Goal: Information Seeking & Learning: Find contact information

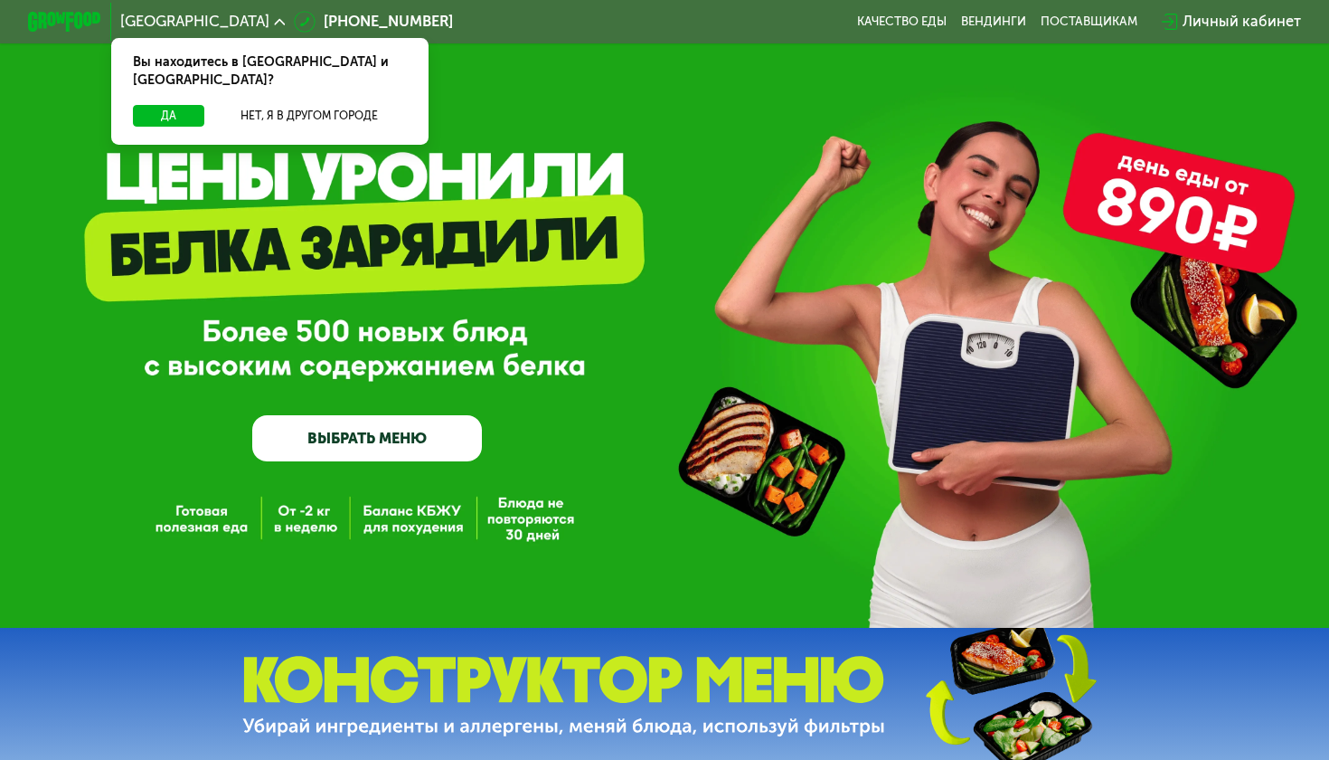
click at [1195, 24] on div "Личный кабинет" at bounding box center [1242, 22] width 118 height 23
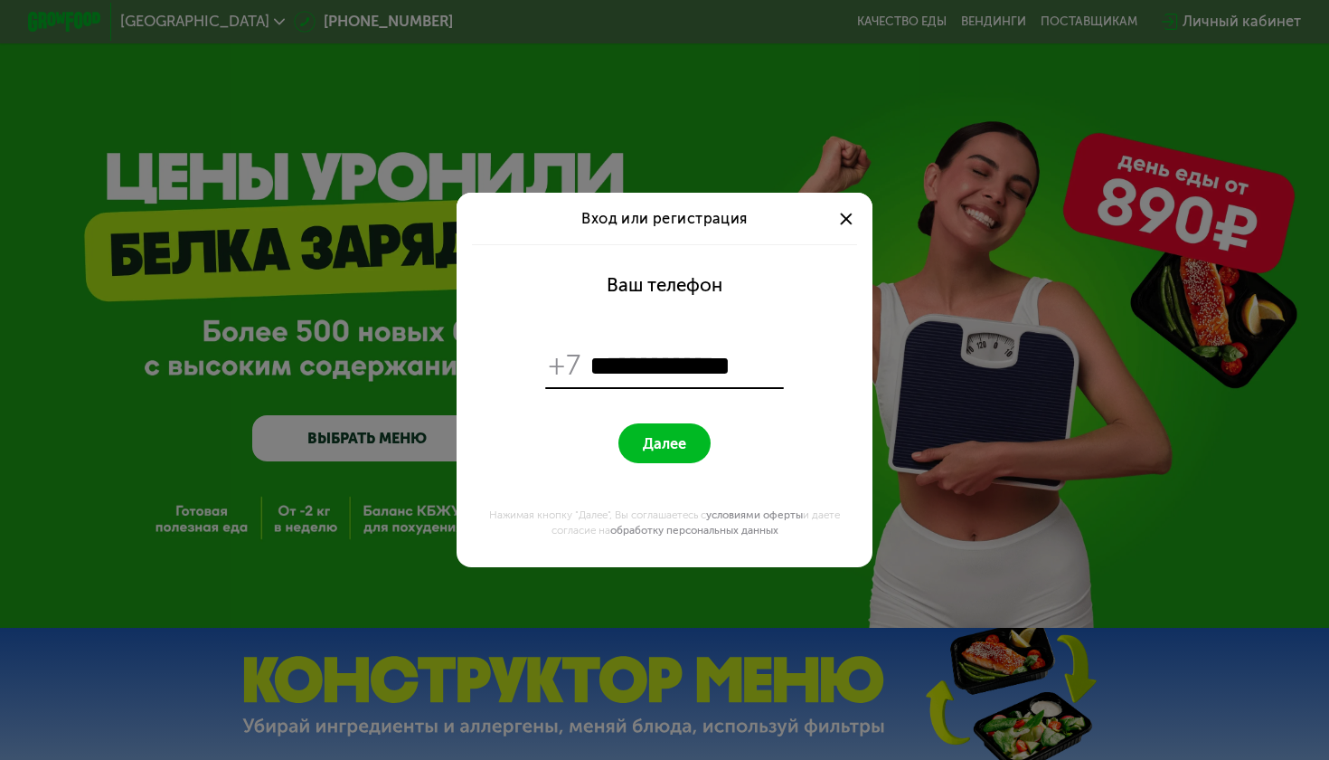
type input "**********"
click at [666, 431] on button "Далее" at bounding box center [664, 443] width 91 height 40
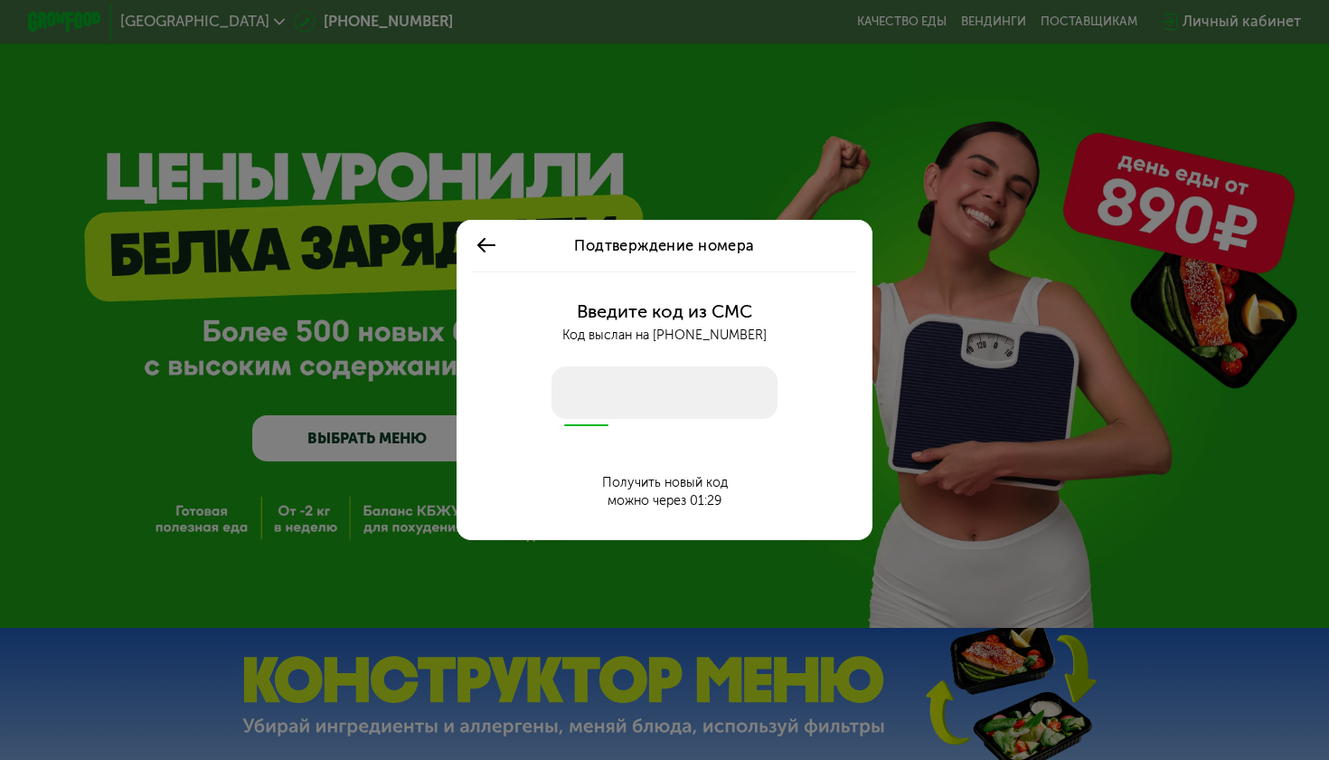
click at [650, 389] on input "number" at bounding box center [664, 392] width 225 height 52
click at [618, 396] on input "number" at bounding box center [664, 392] width 225 height 52
type input "****"
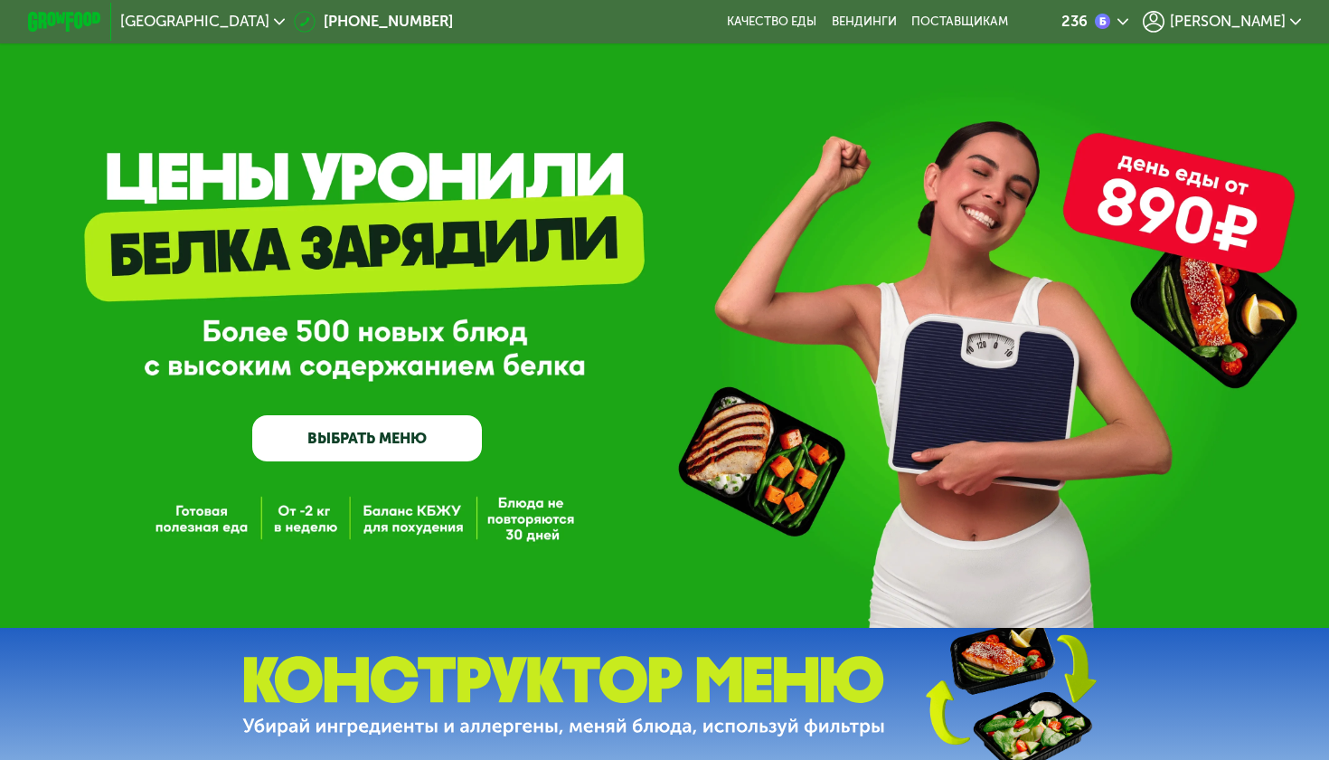
click at [1166, 29] on icon at bounding box center [1154, 22] width 23 height 23
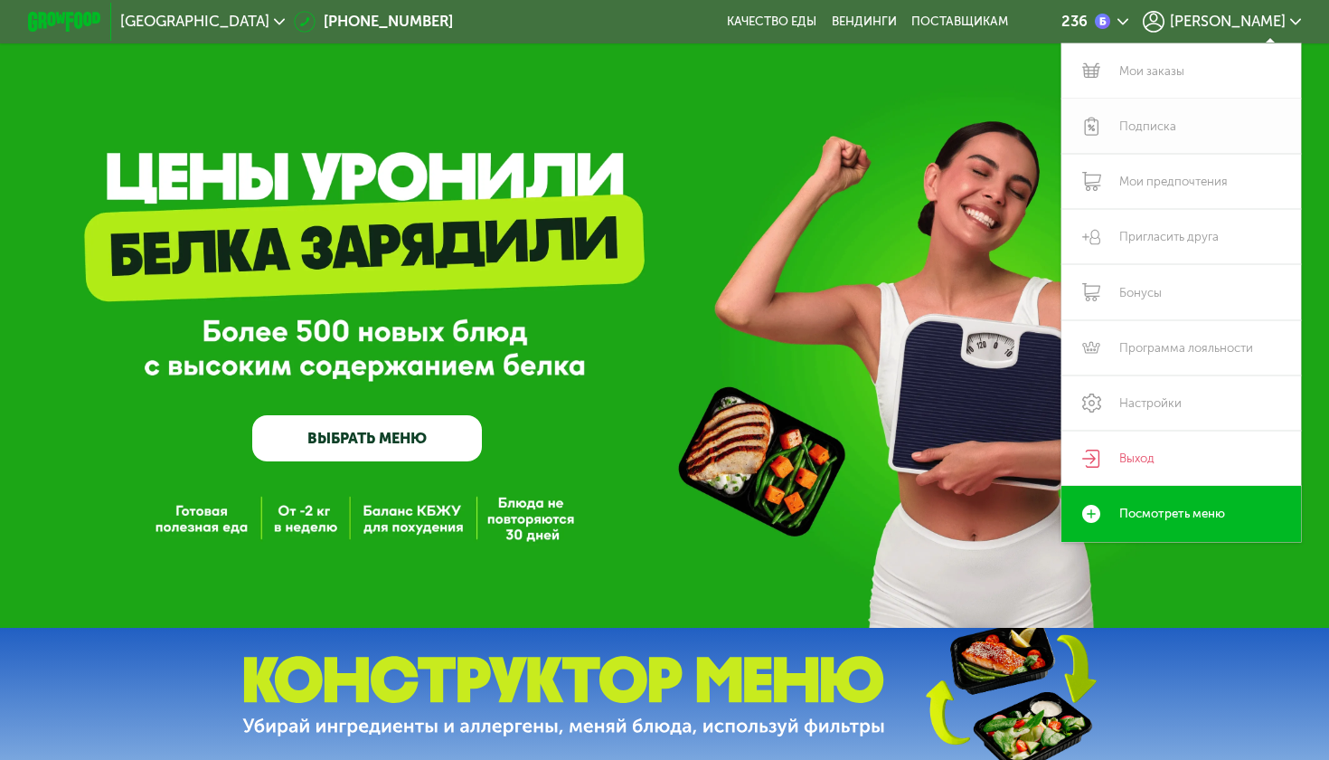
click at [1142, 143] on link "Подписка" at bounding box center [1182, 126] width 240 height 55
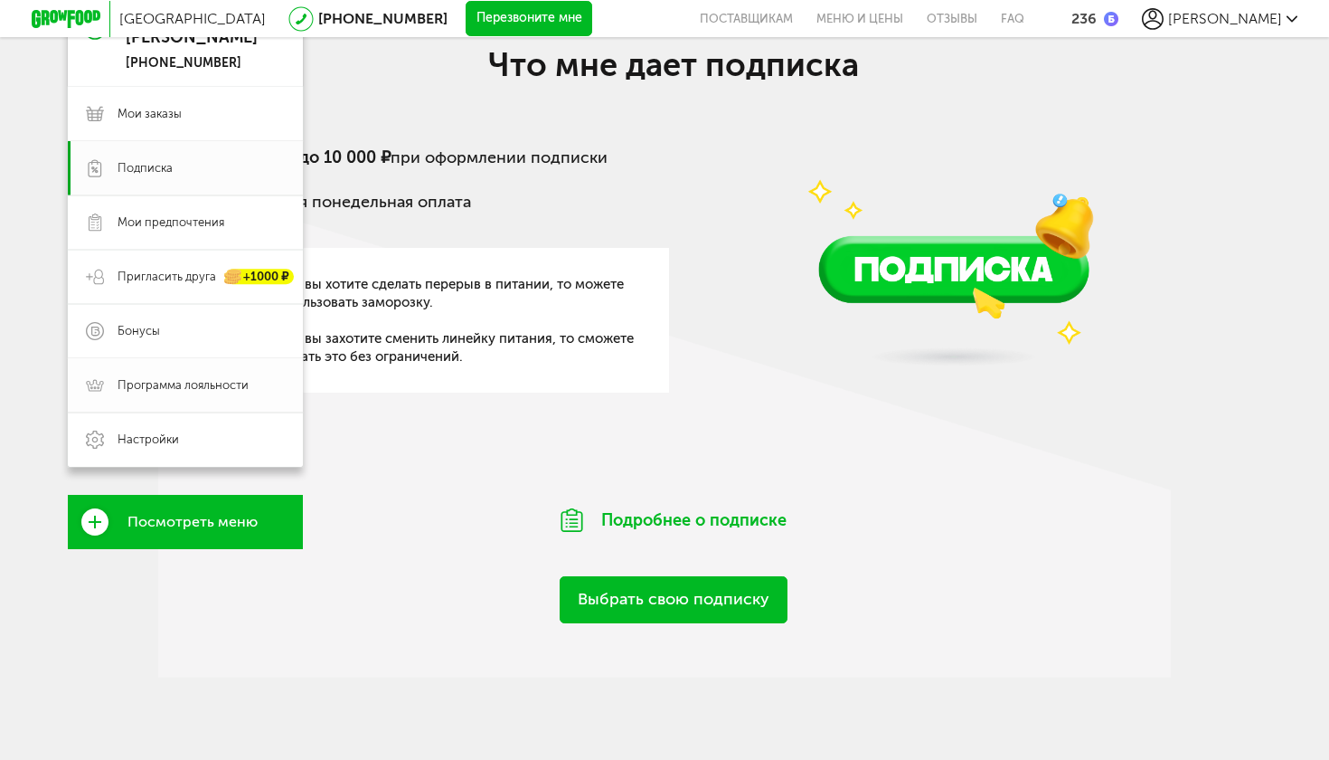
scroll to position [215, 0]
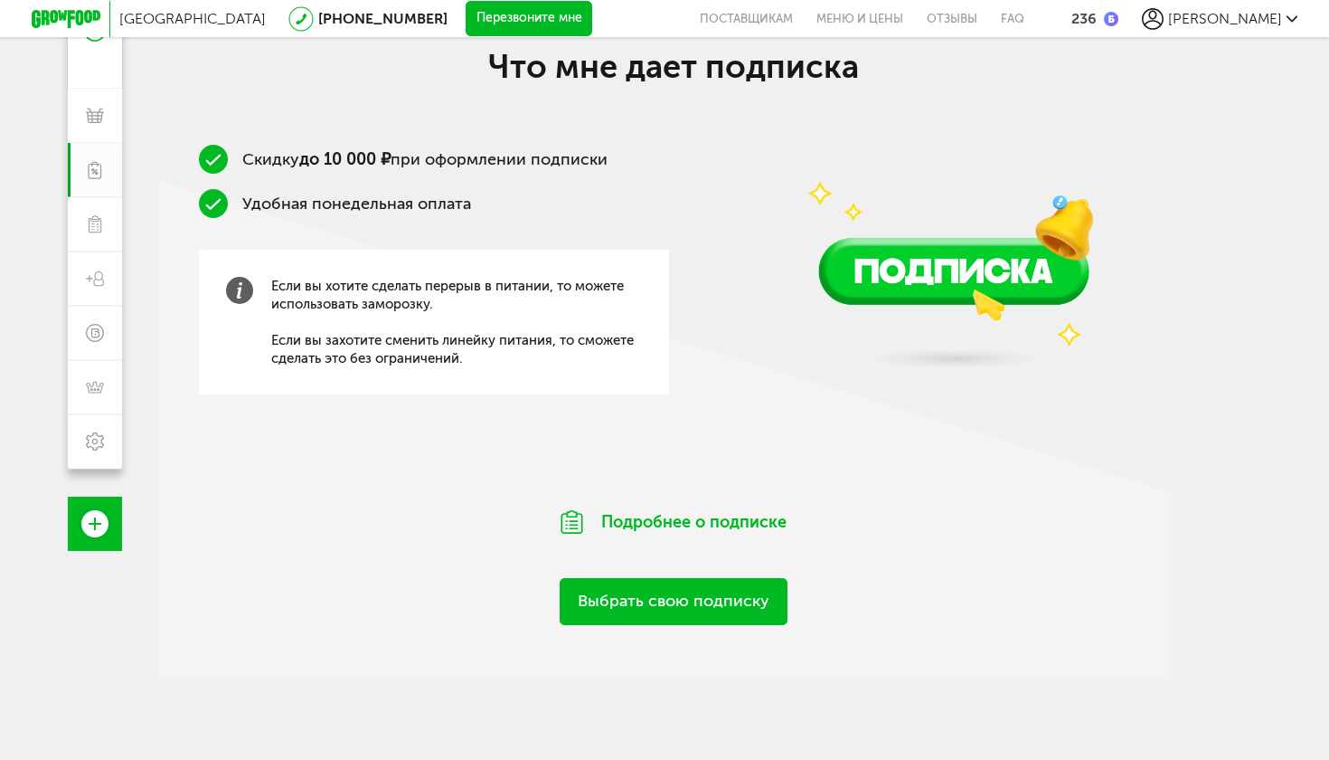
click at [269, 272] on div "Если вы хотите сделать перерыв в питании, то можете использовать заморозку. Есл…" at bounding box center [434, 322] width 470 height 145
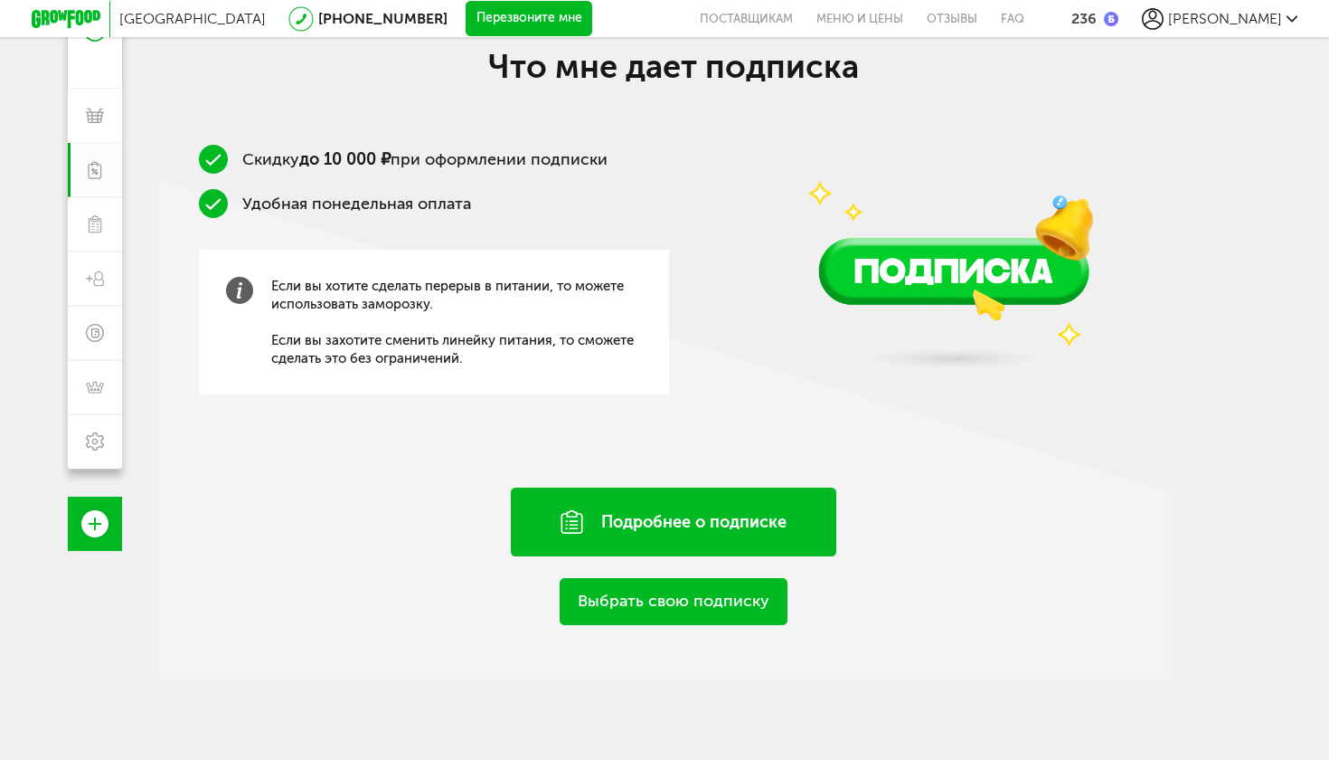
click at [647, 516] on div "Подробнее о подписке" at bounding box center [674, 521] width 326 height 69
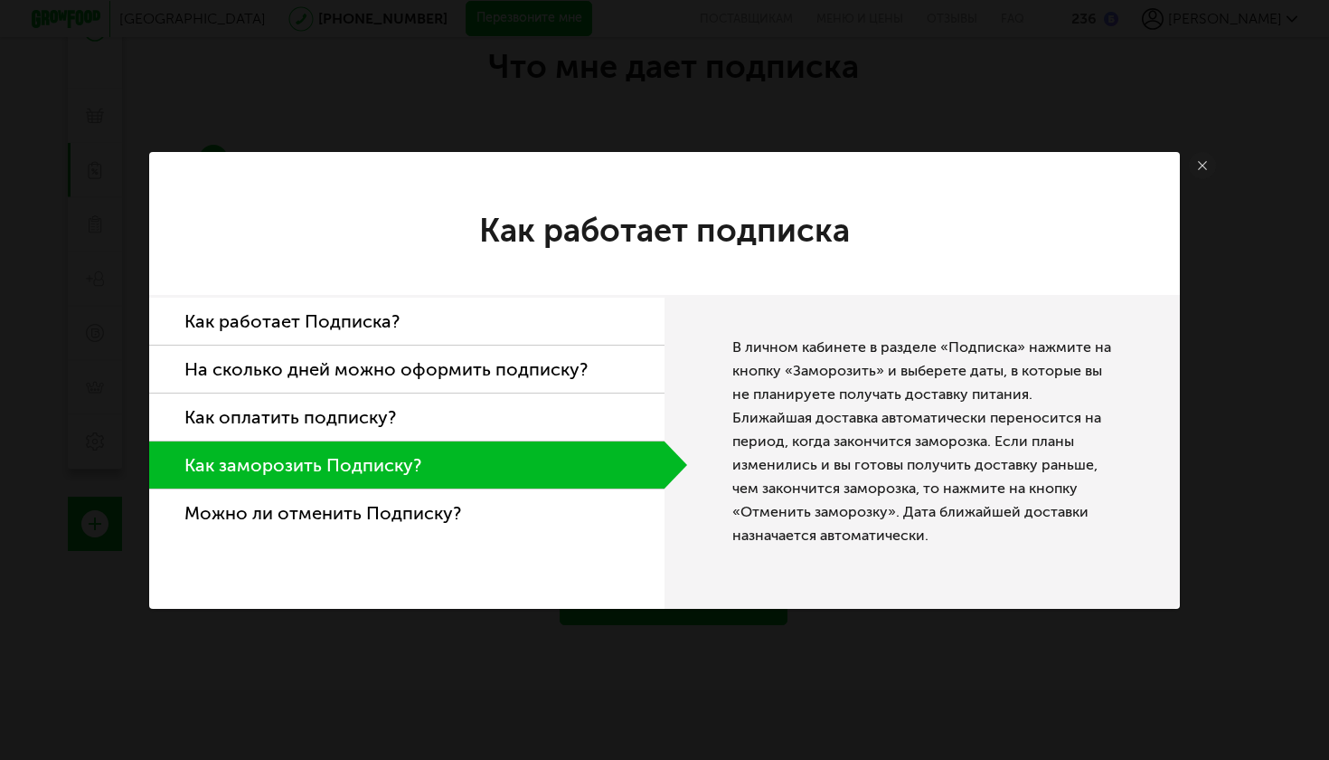
click at [464, 512] on li "Можно ли отменить Подписку?" at bounding box center [406, 512] width 515 height 47
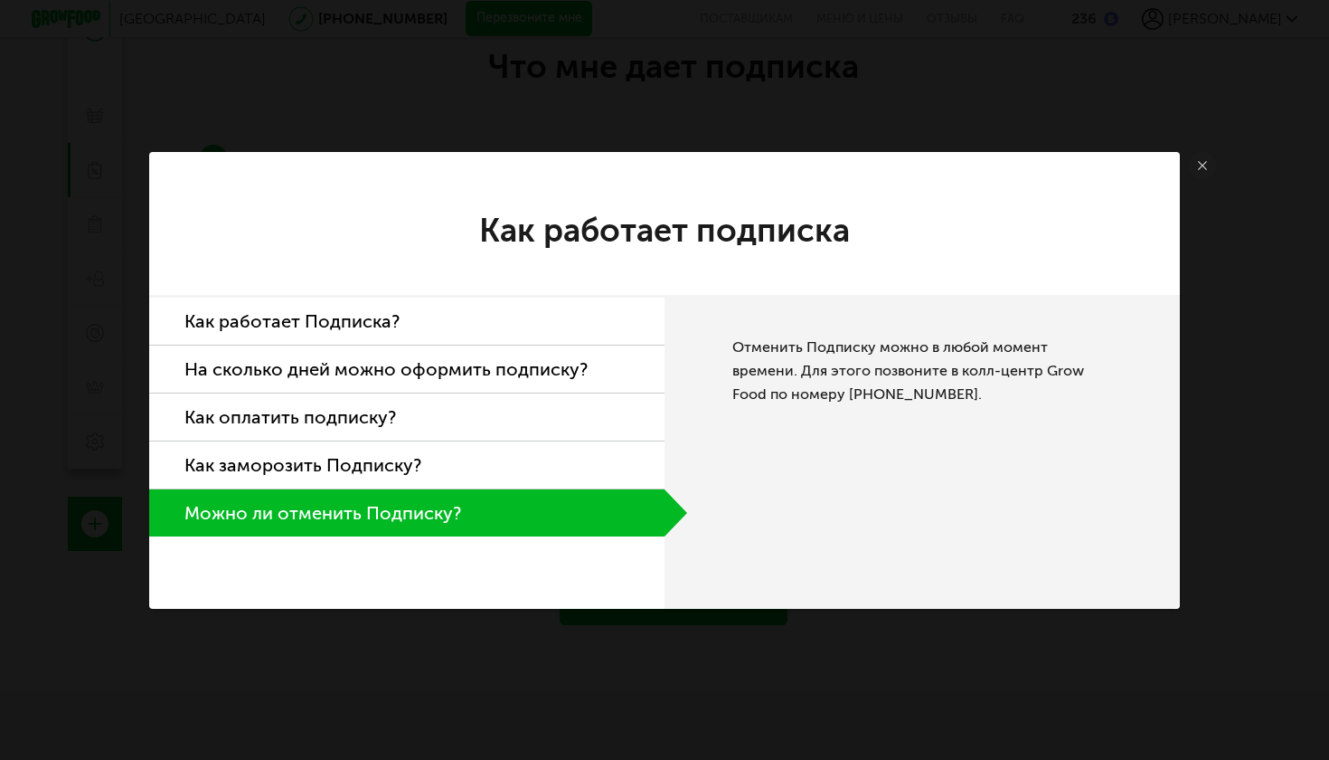
click at [1223, 170] on div "Как работает подписка Как работает Подписка? На сколько дней можно оформить под…" at bounding box center [664, 380] width 1329 height 760
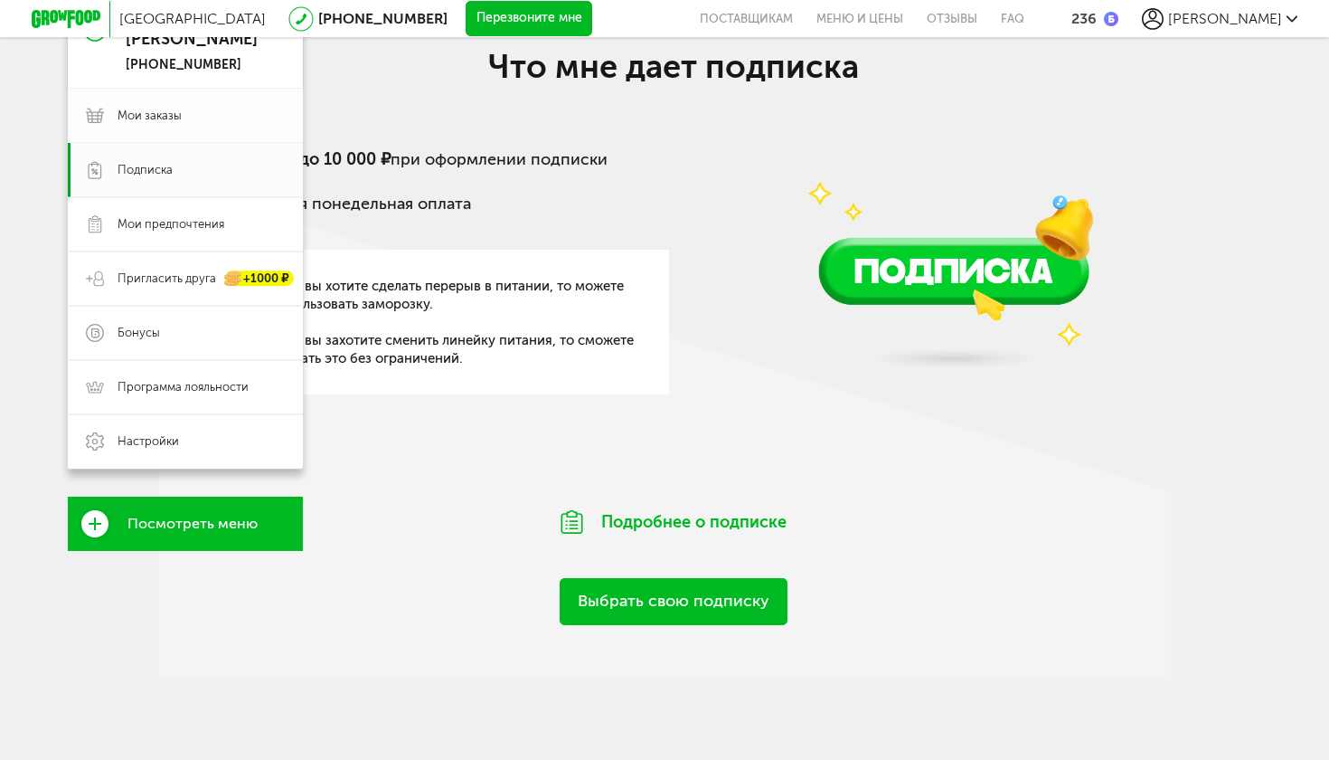
click at [107, 129] on link "Мои заказы" at bounding box center [185, 116] width 235 height 54
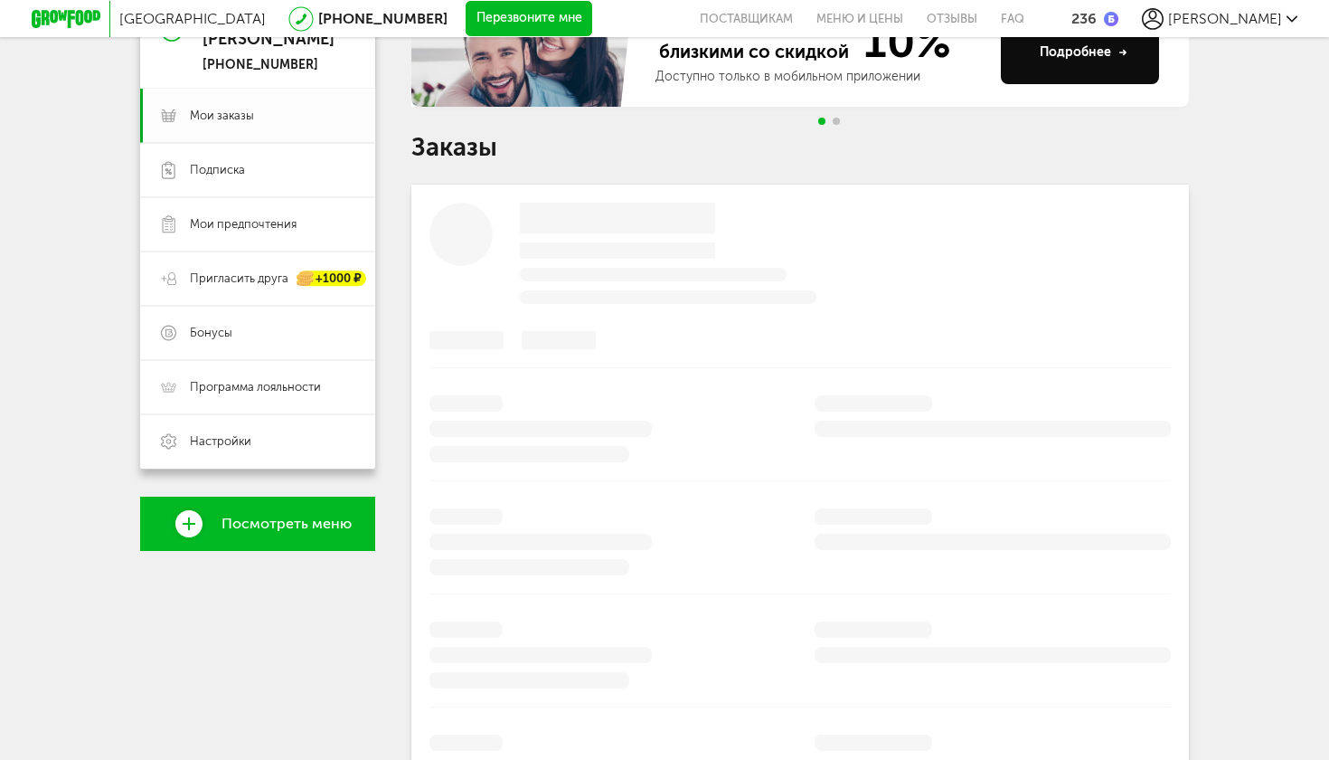
scroll to position [79, 0]
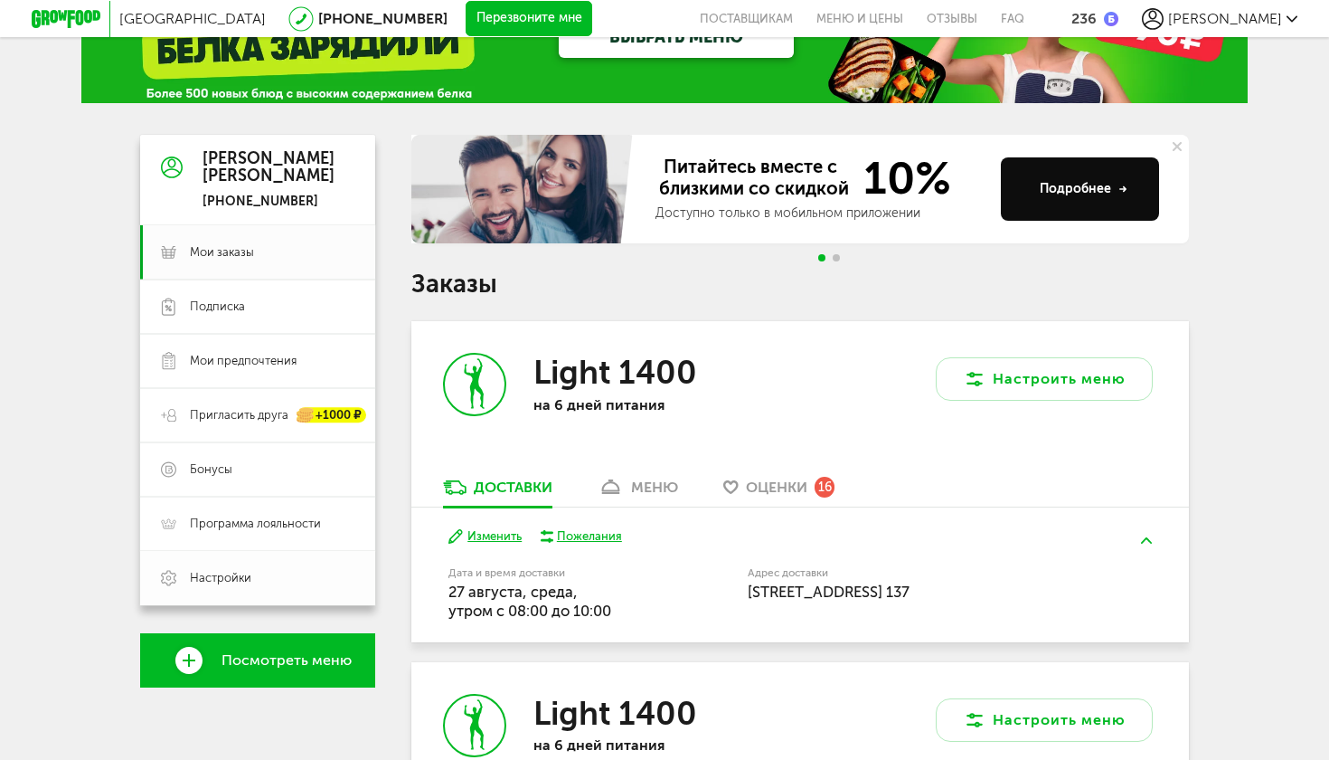
click at [208, 572] on span "Настройки" at bounding box center [220, 578] width 61 height 16
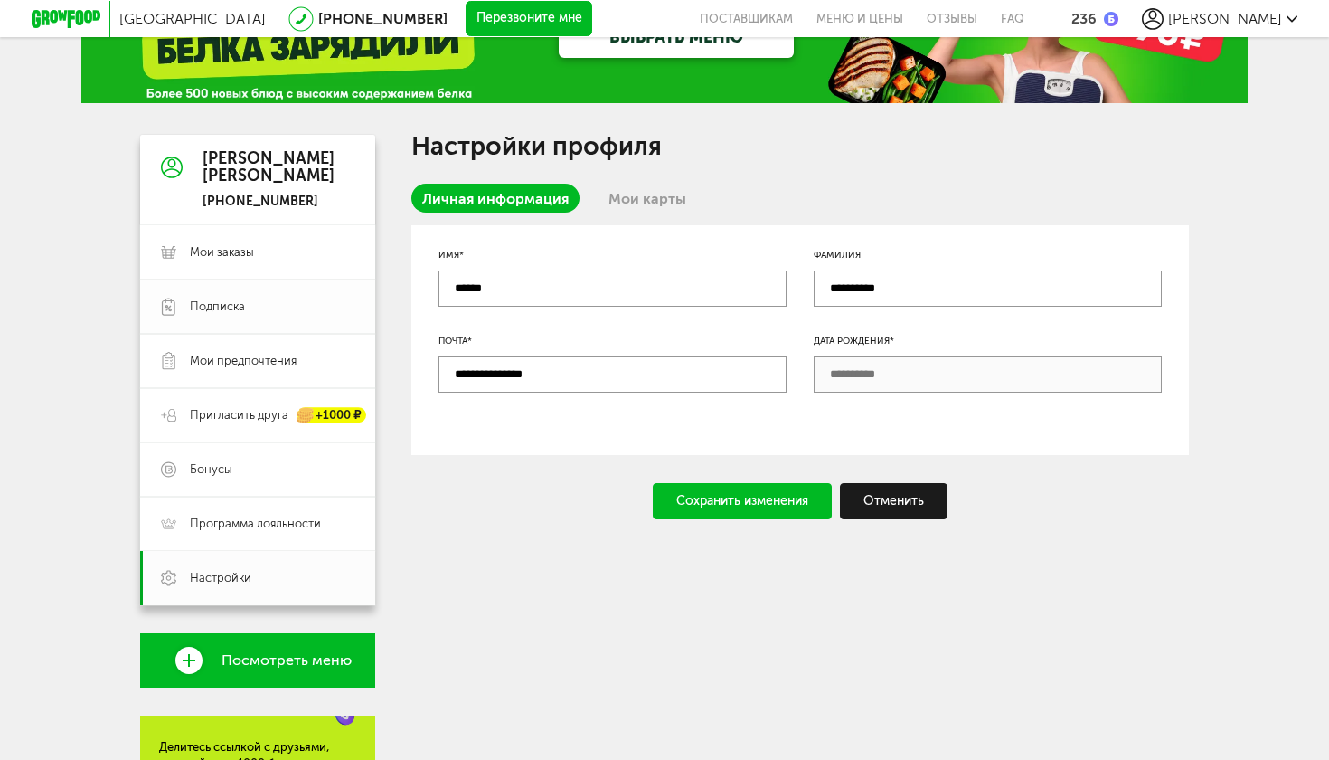
click at [250, 316] on link "Подписка" at bounding box center [257, 306] width 235 height 54
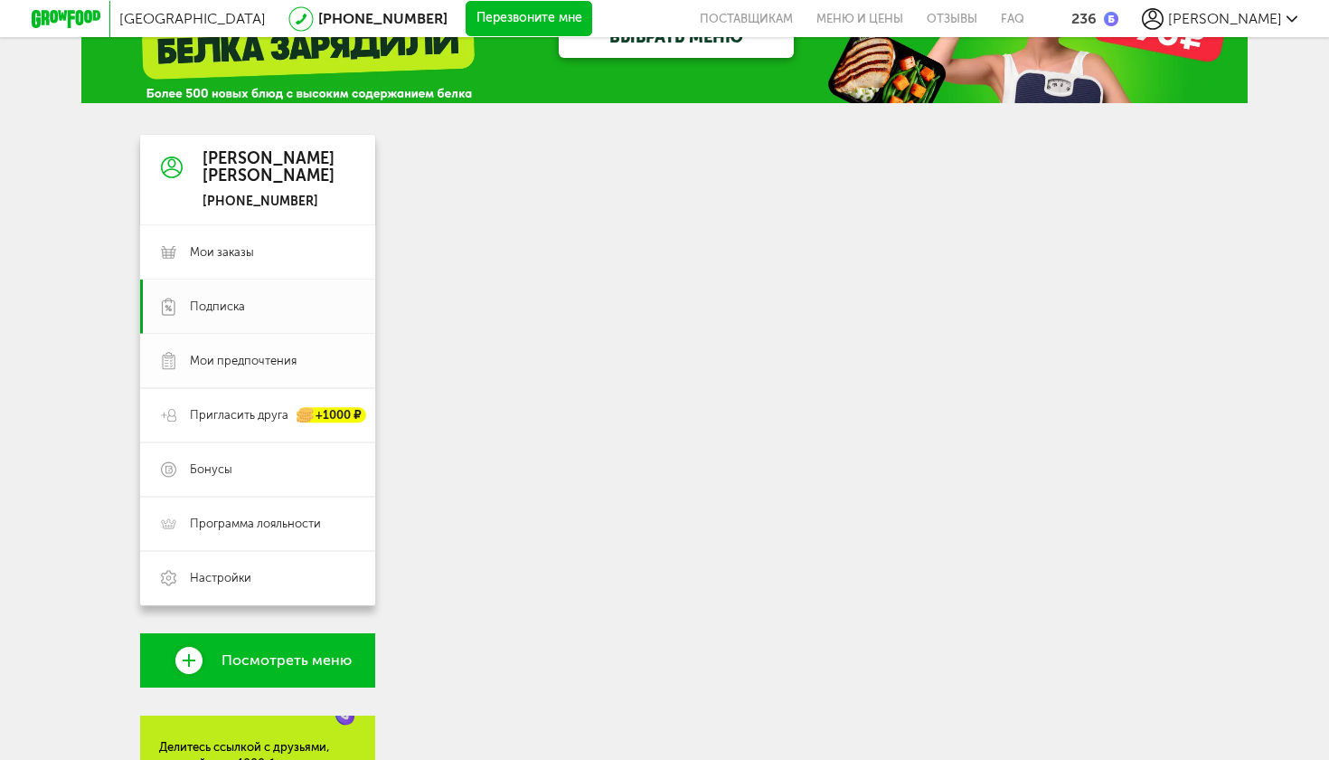
click at [262, 354] on span "Мои предпочтения" at bounding box center [243, 361] width 107 height 16
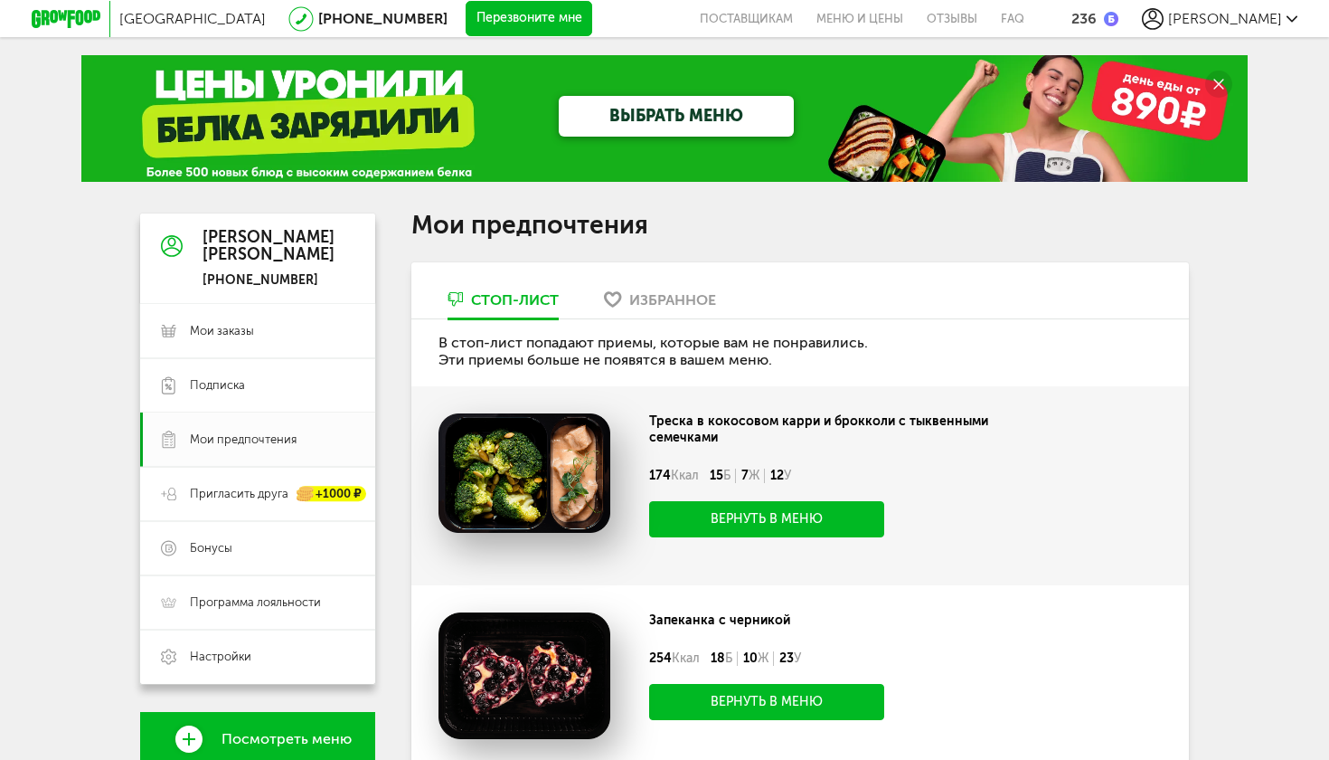
click at [254, 260] on div "Геворк Налбандянц" at bounding box center [269, 247] width 132 height 36
click at [202, 395] on link "Подписка" at bounding box center [257, 385] width 235 height 54
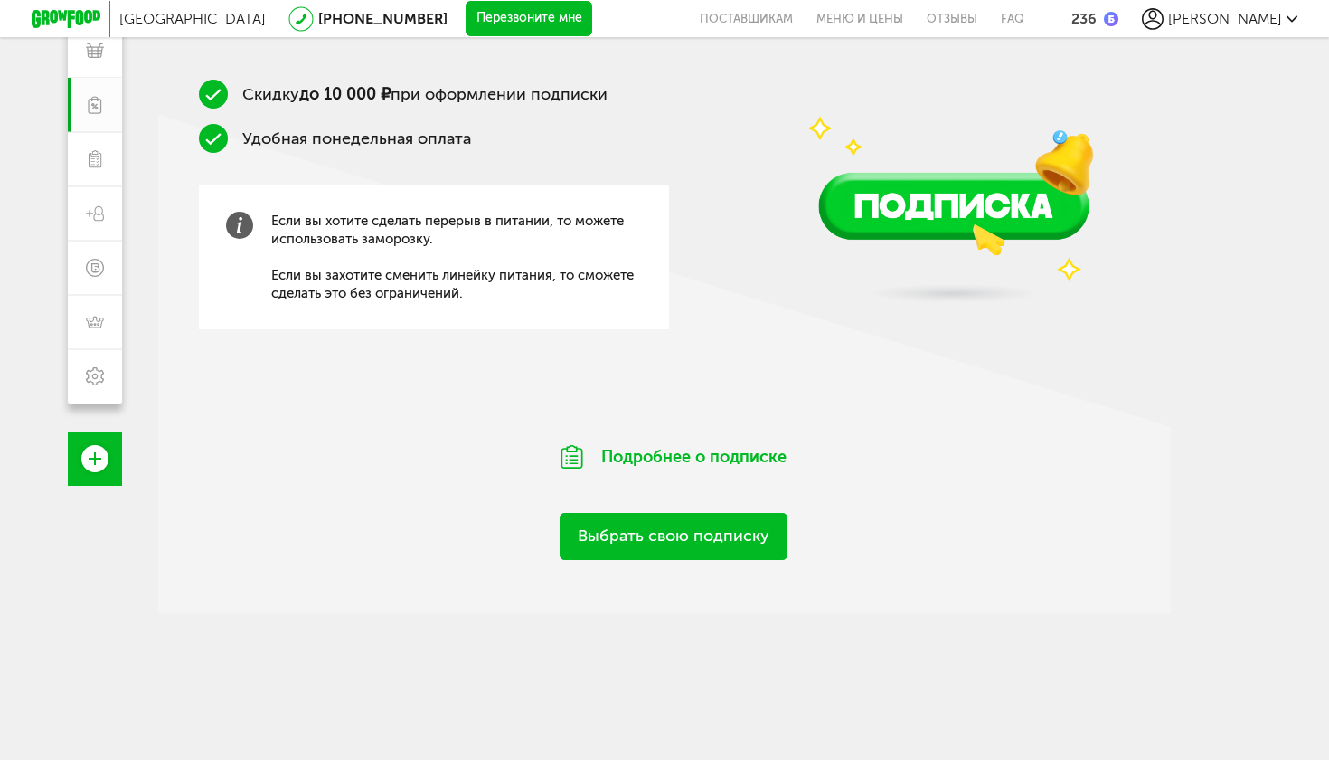
scroll to position [277, 0]
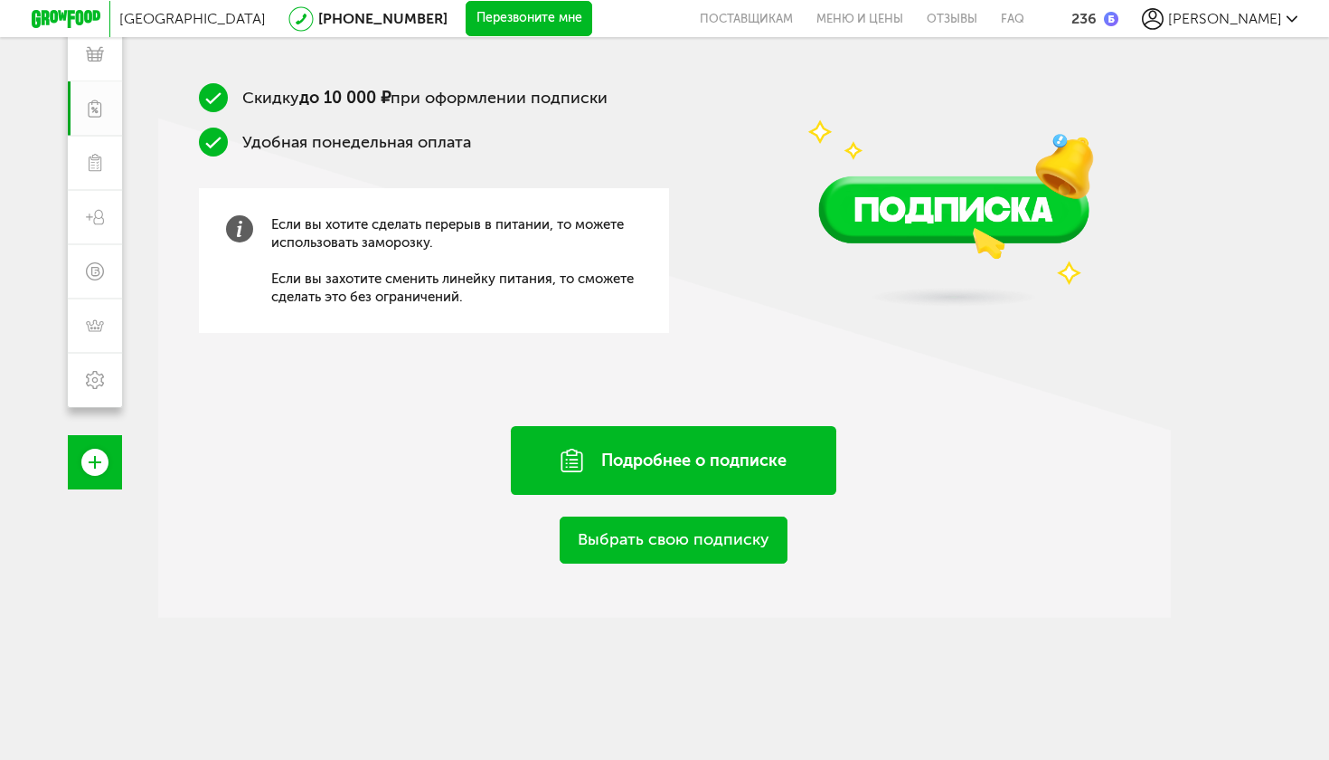
click at [721, 451] on div "Подробнее о подписке" at bounding box center [674, 460] width 326 height 69
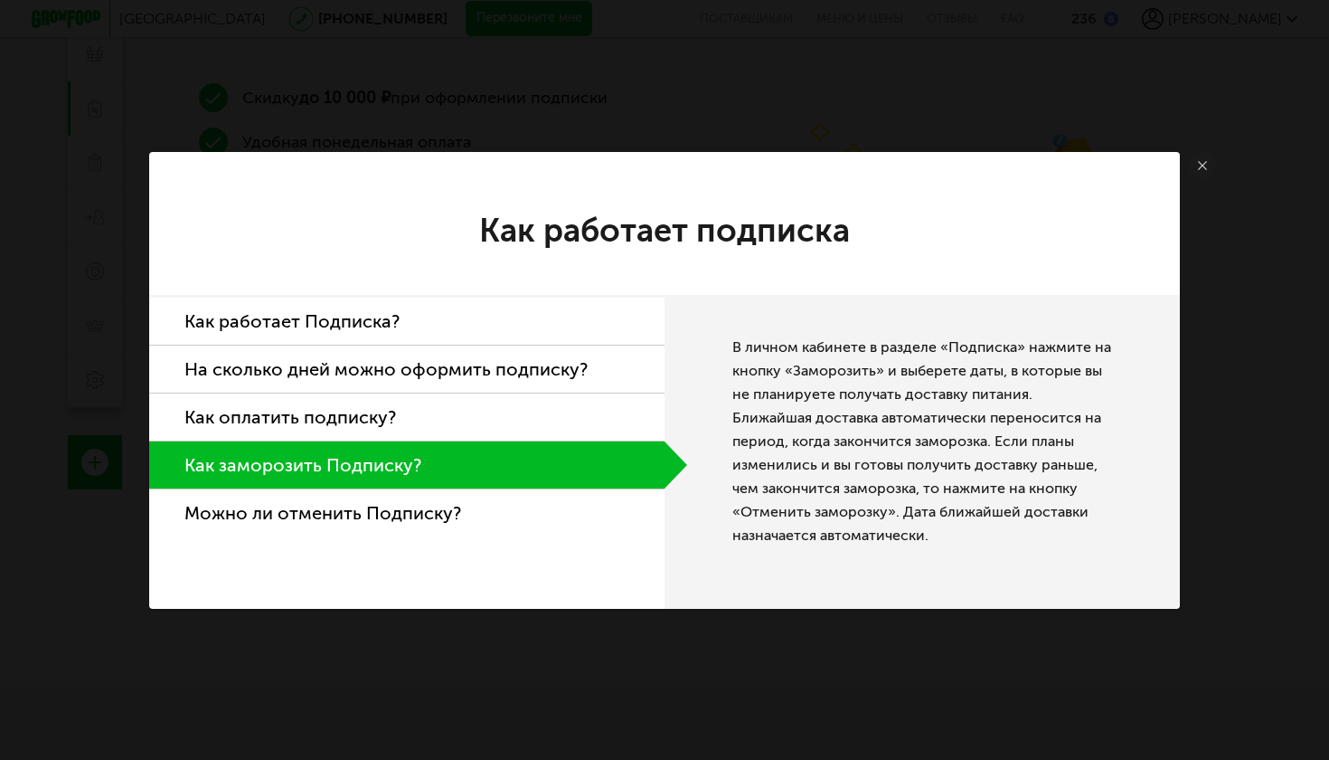
click at [371, 521] on li "Можно ли отменить Подписку?" at bounding box center [406, 512] width 515 height 47
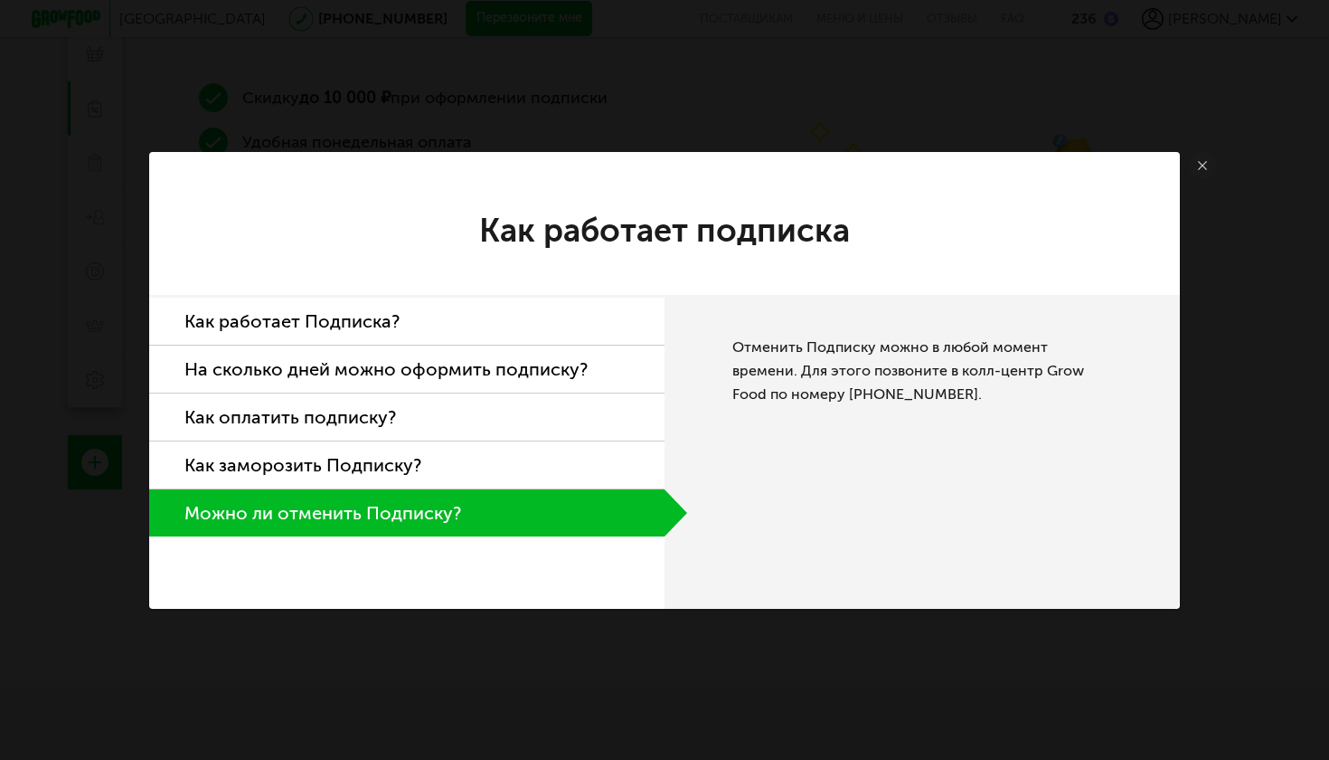
drag, startPoint x: 916, startPoint y: 394, endPoint x: 790, endPoint y: 398, distance: 125.7
click at [790, 398] on div "Отменить Подписку можно в любой момент времени. Для этого позвоните в колл-цент…" at bounding box center [922, 452] width 515 height 314
copy div "8 (800) 555 21 78."
click at [1210, 165] on link at bounding box center [1202, 165] width 27 height 27
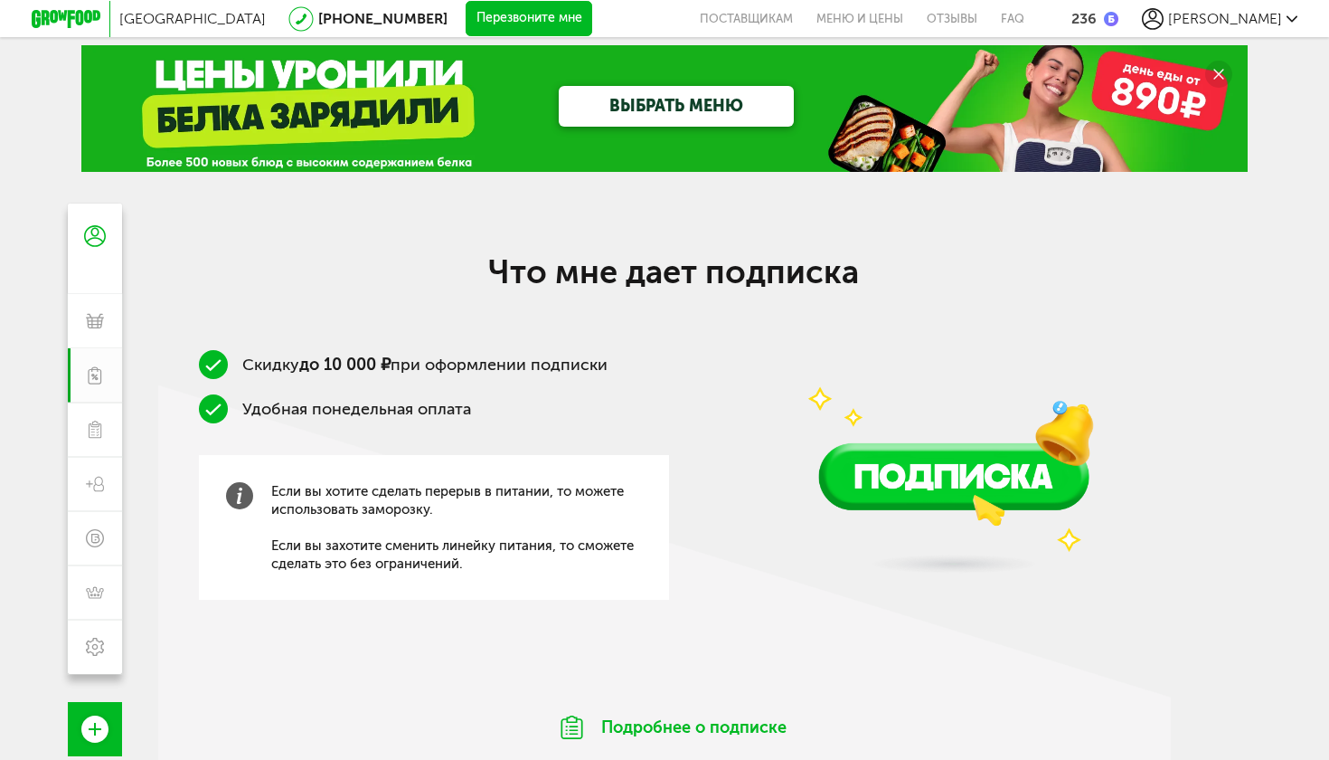
scroll to position [19, 0]
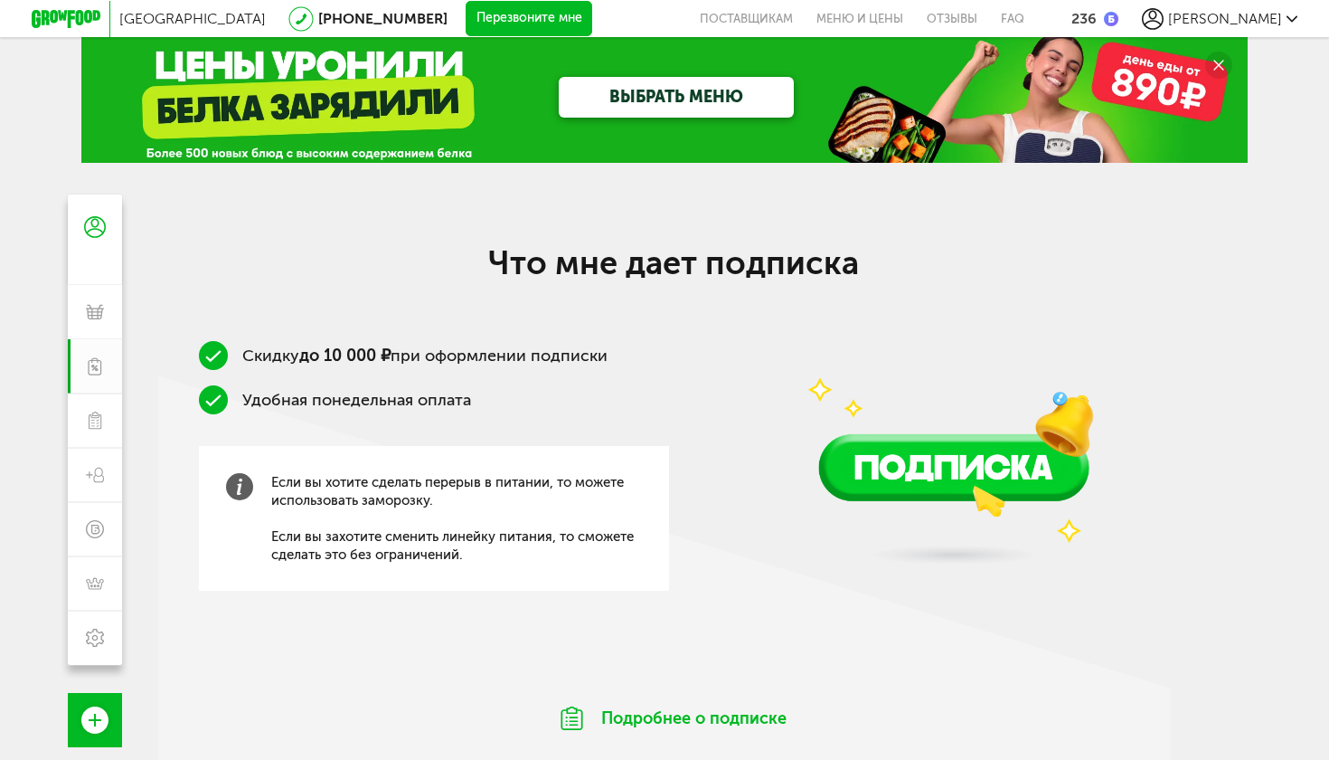
click at [1239, 435] on div "Москва 8 (800) 555-21-78 Перезвоните мне поставщикам Меню и цены Отзывы FAQ 236…" at bounding box center [664, 503] width 1329 height 1045
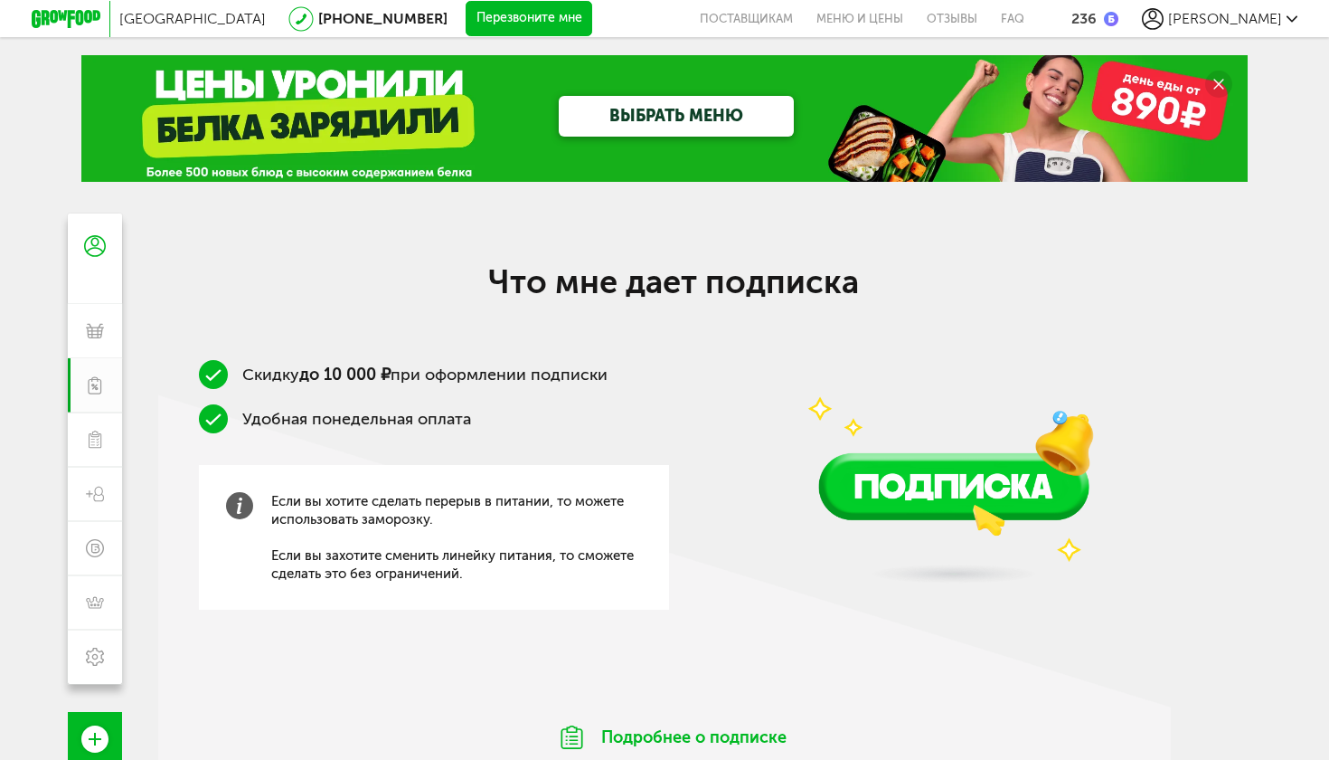
scroll to position [0, 0]
drag, startPoint x: 980, startPoint y: 139, endPoint x: 1259, endPoint y: 335, distance: 340.2
click at [1259, 335] on div "Москва 8 (800) 555-21-78 Перезвоните мне поставщикам Меню и цены Отзывы FAQ 236…" at bounding box center [664, 522] width 1329 height 1045
